Goal: Task Accomplishment & Management: Use online tool/utility

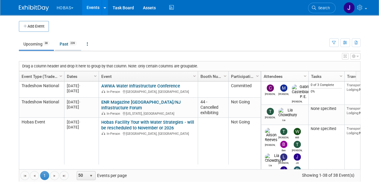
click at [68, 45] on link "Past 239" at bounding box center [68, 43] width 26 height 11
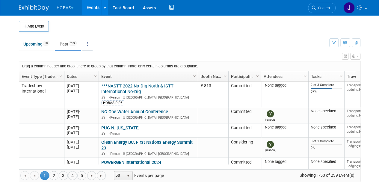
click at [87, 45] on link at bounding box center [87, 43] width 10 height 11
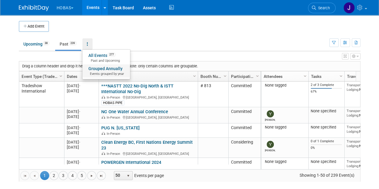
click at [95, 70] on link "Grouped Annually Events grouped by year" at bounding box center [106, 70] width 48 height 13
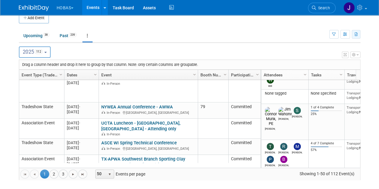
scroll to position [11, 0]
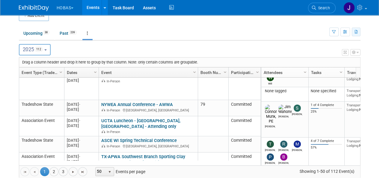
click at [358, 31] on button "button" at bounding box center [355, 32] width 9 height 9
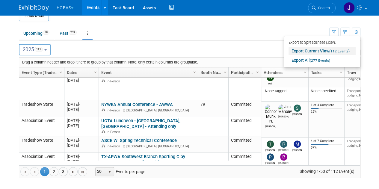
click at [302, 50] on link "Export Current View (112 Events)" at bounding box center [321, 51] width 67 height 8
